Goal: Book appointment/travel/reservation

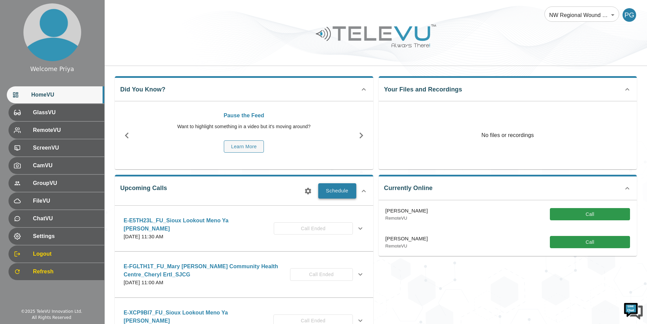
click at [342, 189] on button "Schedule" at bounding box center [337, 190] width 38 height 15
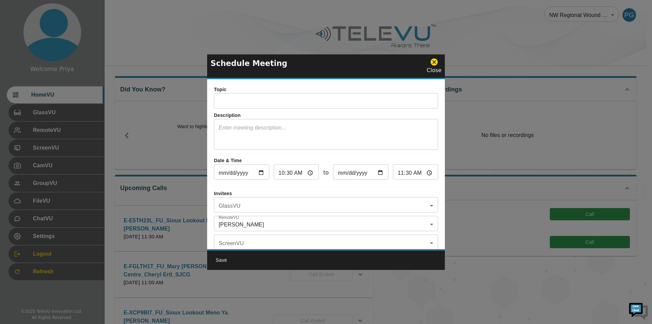
click at [231, 105] on input "text" at bounding box center [326, 102] width 224 height 14
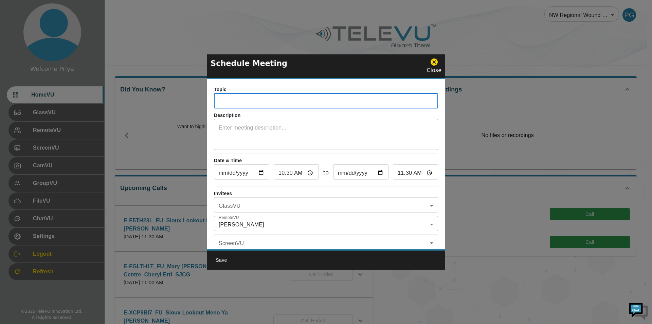
paste input "E-6RELMZB"
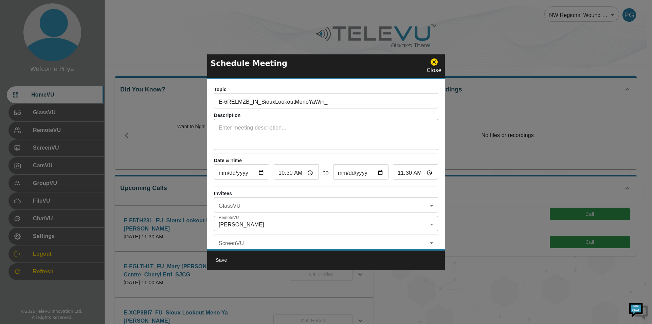
click at [328, 101] on input "E-6RELMZB_IN_SiouxLookoutMenoYaWin_" at bounding box center [326, 102] width 224 height 14
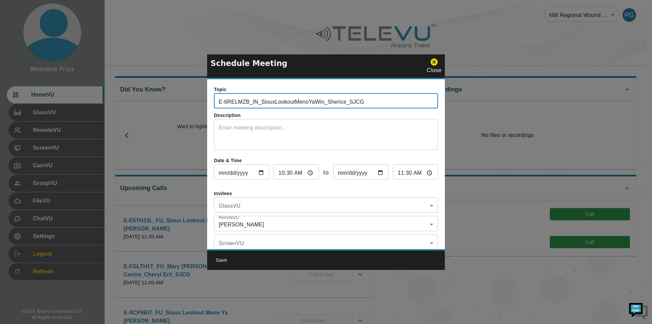
type input "E-6RELMZB_IN_SiouxLookoutMenoYaWin_Sherice_SJCG"
click at [248, 122] on div "x ​" at bounding box center [326, 135] width 224 height 29
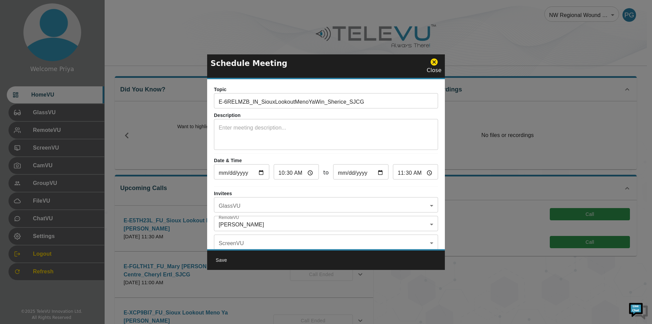
click at [311, 125] on textarea at bounding box center [326, 135] width 215 height 23
click at [279, 128] on textarea at bounding box center [326, 135] width 215 height 23
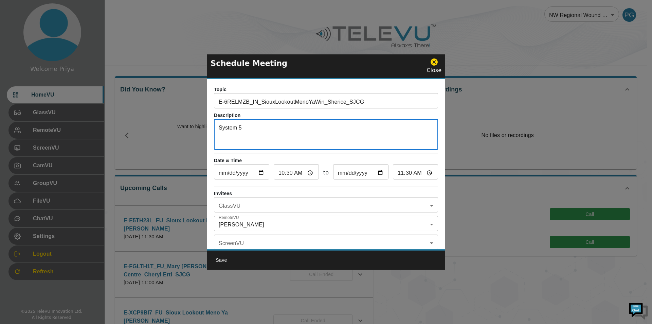
type textarea "System 5"
click at [261, 174] on input "[DATE]" at bounding box center [241, 173] width 55 height 14
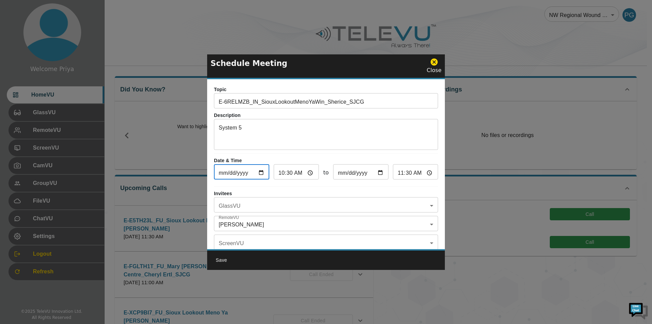
type input "[DATE]"
click at [310, 173] on input "10:30" at bounding box center [296, 173] width 45 height 14
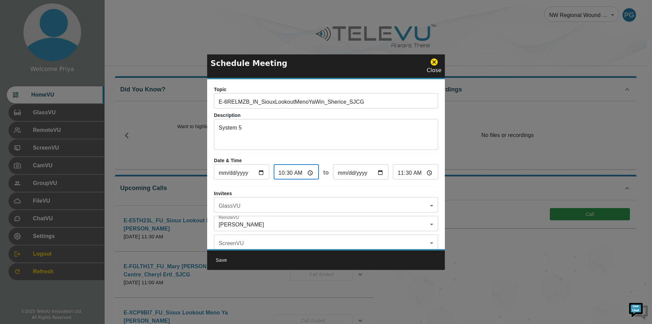
type input "04:30"
type input "05:30"
type input "16:30"
type input "17:30"
type input "16:59"
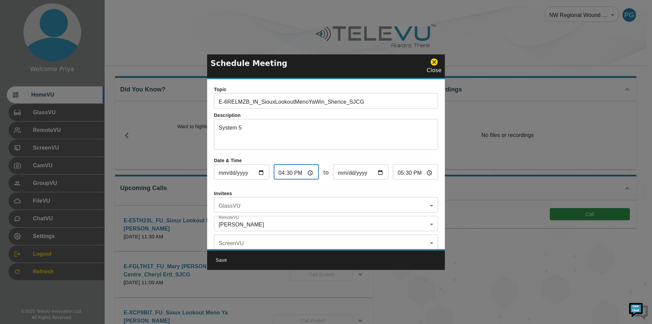
type input "17:59"
type input "16:00"
type input "17:00"
type input "16:00"
click at [365, 192] on p "Invitees" at bounding box center [326, 193] width 224 height 7
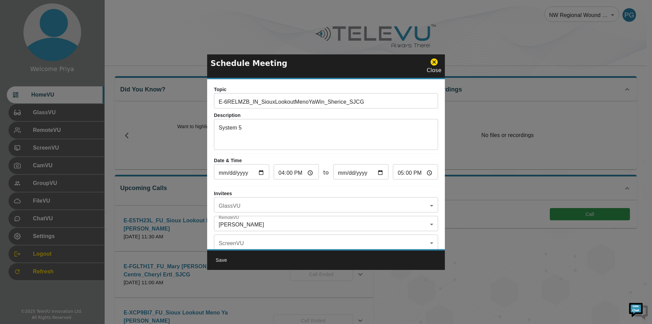
click at [274, 224] on body "Welcome Priya HomeVU GlassVU RemoteVU ScreenVU CamVU GroupVU FileVU ChatVU Sett…" at bounding box center [326, 220] width 652 height 441
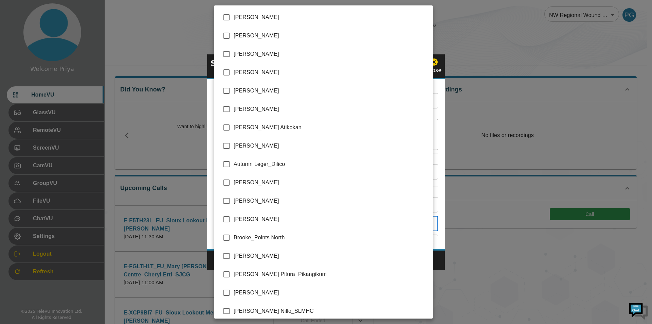
scroll to position [1342, 0]
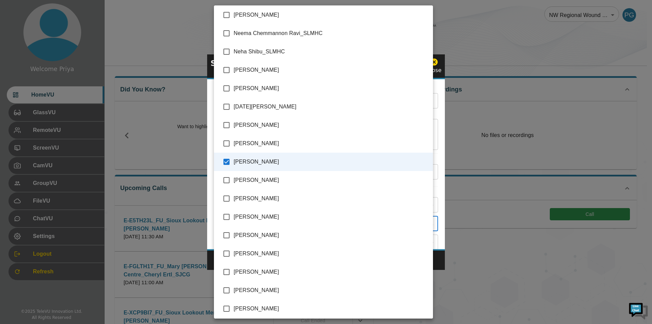
click at [227, 163] on input "checkbox" at bounding box center [227, 162] width 14 height 14
checkbox input "false"
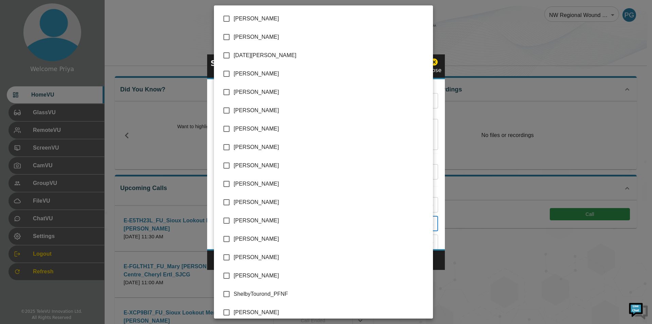
scroll to position [1495, 0]
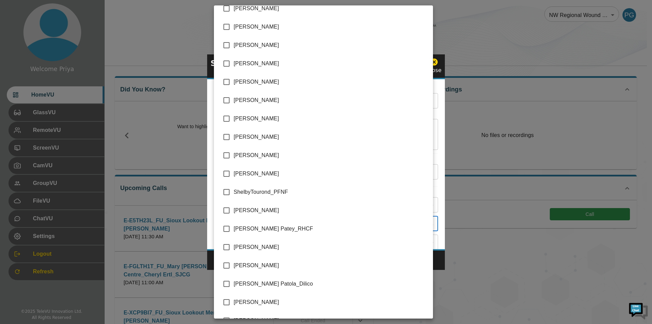
click at [225, 209] on input "checkbox" at bounding box center [227, 210] width 14 height 14
checkbox input "true"
type input "[PERSON_NAME]"
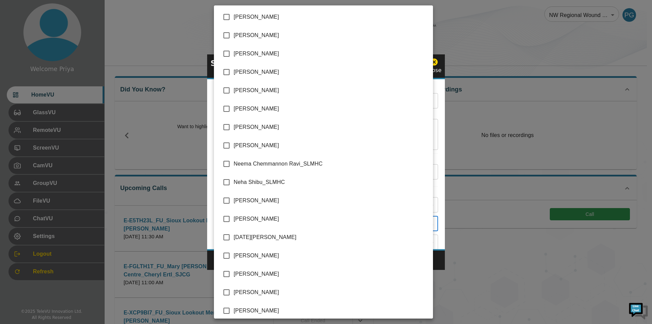
drag, startPoint x: 227, startPoint y: 219, endPoint x: 294, endPoint y: 207, distance: 68.2
click at [227, 219] on input "checkbox" at bounding box center [227, 219] width 14 height 14
checkbox input "true"
type input "[PERSON_NAME],[PERSON_NAME]"
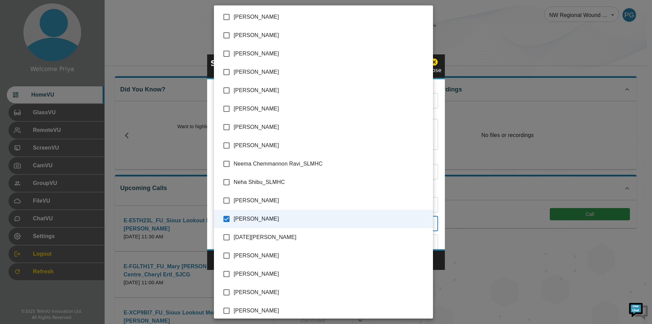
click at [436, 205] on div at bounding box center [326, 162] width 652 height 324
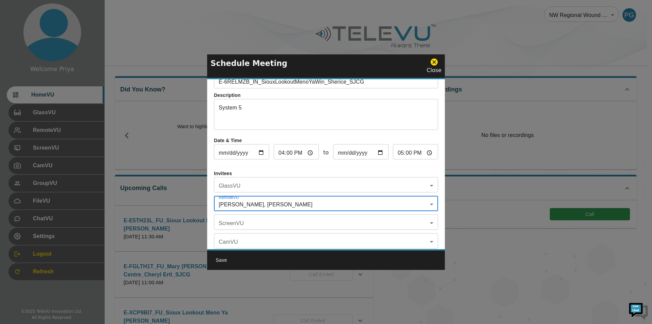
scroll to position [40, 0]
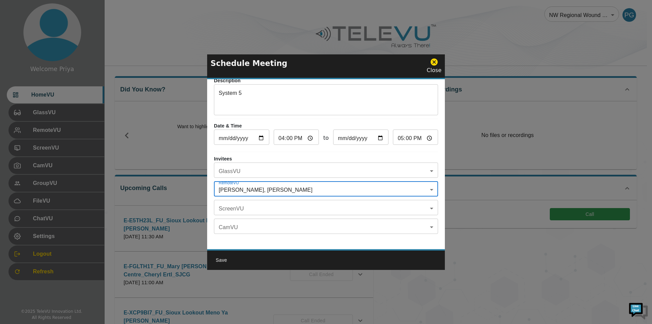
click at [287, 166] on body "Welcome Priya HomeVU GlassVU RemoteVU ScreenVU CamVU GroupVU FileVU ChatVU Sett…" at bounding box center [326, 220] width 652 height 441
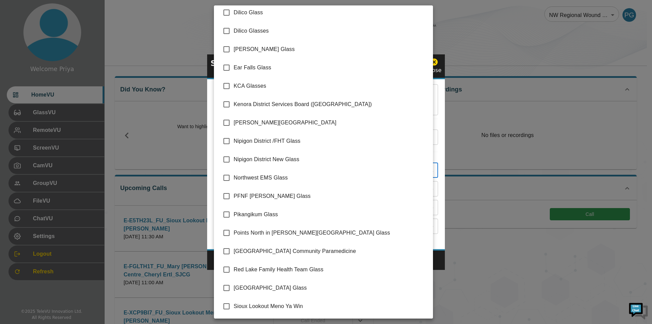
scroll to position [96, 0]
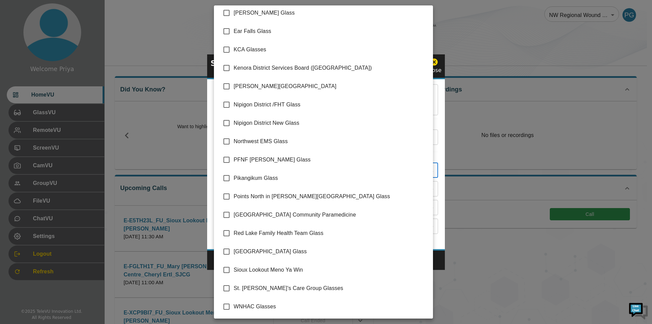
drag, startPoint x: 229, startPoint y: 268, endPoint x: 433, endPoint y: 227, distance: 207.9
click at [229, 267] on input "checkbox" at bounding box center [227, 270] width 14 height 14
checkbox input "true"
type input "Sioux Lookout Meno Ya Win"
click at [435, 206] on div at bounding box center [326, 162] width 652 height 324
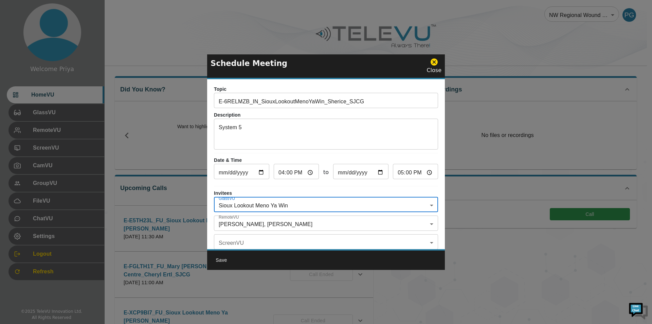
scroll to position [0, 0]
click at [222, 261] on button "Save" at bounding box center [222, 260] width 22 height 13
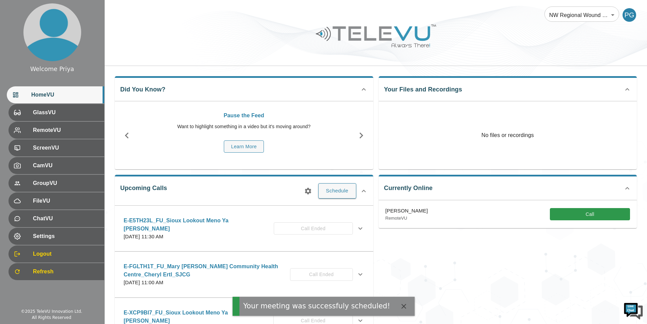
click at [309, 190] on icon "button" at bounding box center [308, 191] width 6 height 6
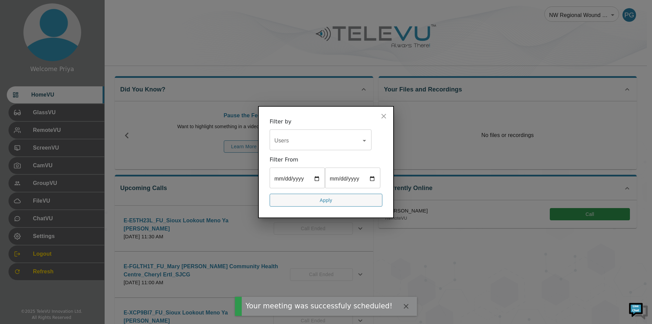
click at [289, 133] on div "Users" at bounding box center [321, 140] width 102 height 19
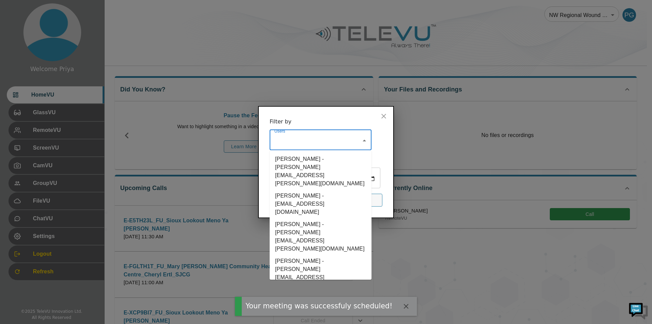
click at [290, 140] on input "Users" at bounding box center [316, 140] width 86 height 13
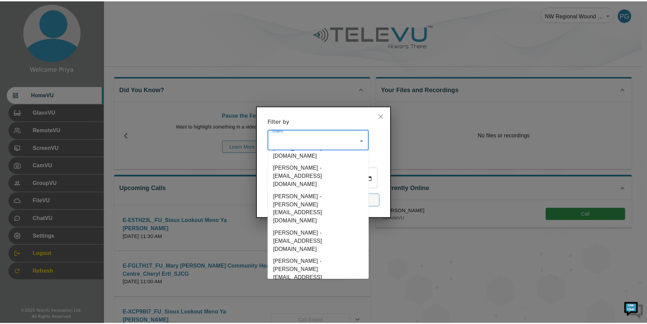
scroll to position [1801, 0]
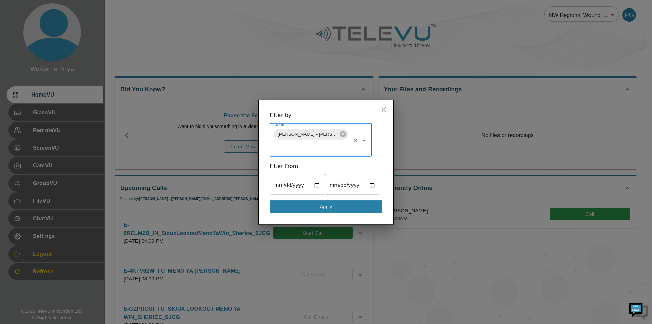
click at [316, 207] on button "Apply" at bounding box center [326, 206] width 113 height 13
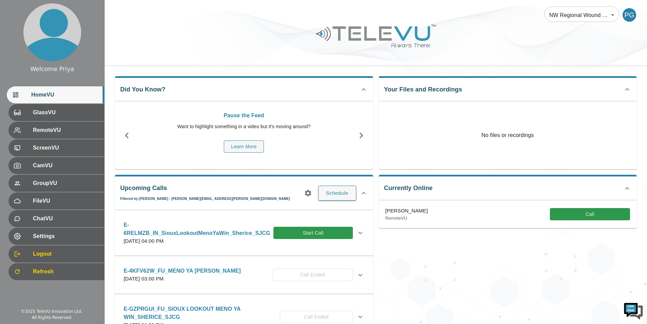
click at [359, 233] on icon at bounding box center [361, 233] width 4 height 2
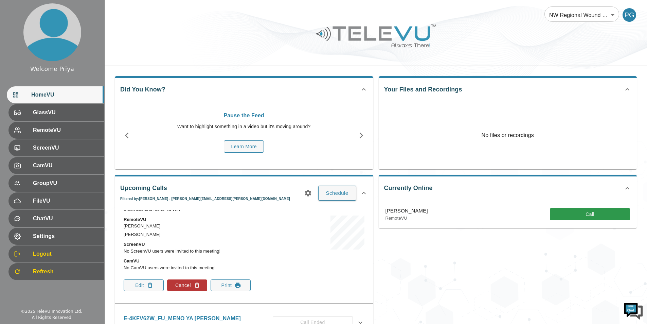
scroll to position [68, 0]
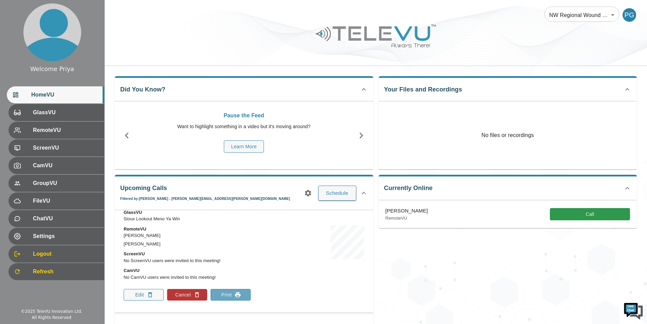
click at [234, 295] on button "Print" at bounding box center [231, 295] width 40 height 12
click at [286, 239] on div "Description System 5 Invitees GlassVU Sioux Lookout Meno Ya Win RemoteVU [PERSO…" at bounding box center [244, 243] width 252 height 125
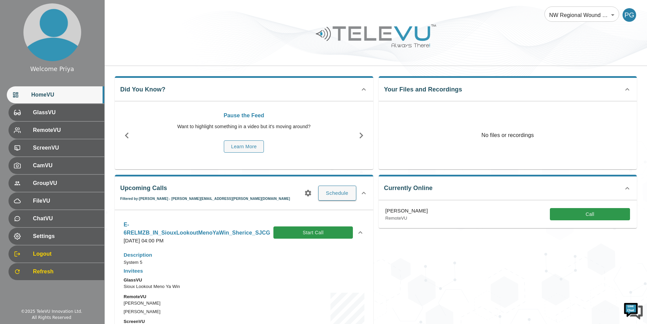
scroll to position [0, 0]
